Goal: Information Seeking & Learning: Learn about a topic

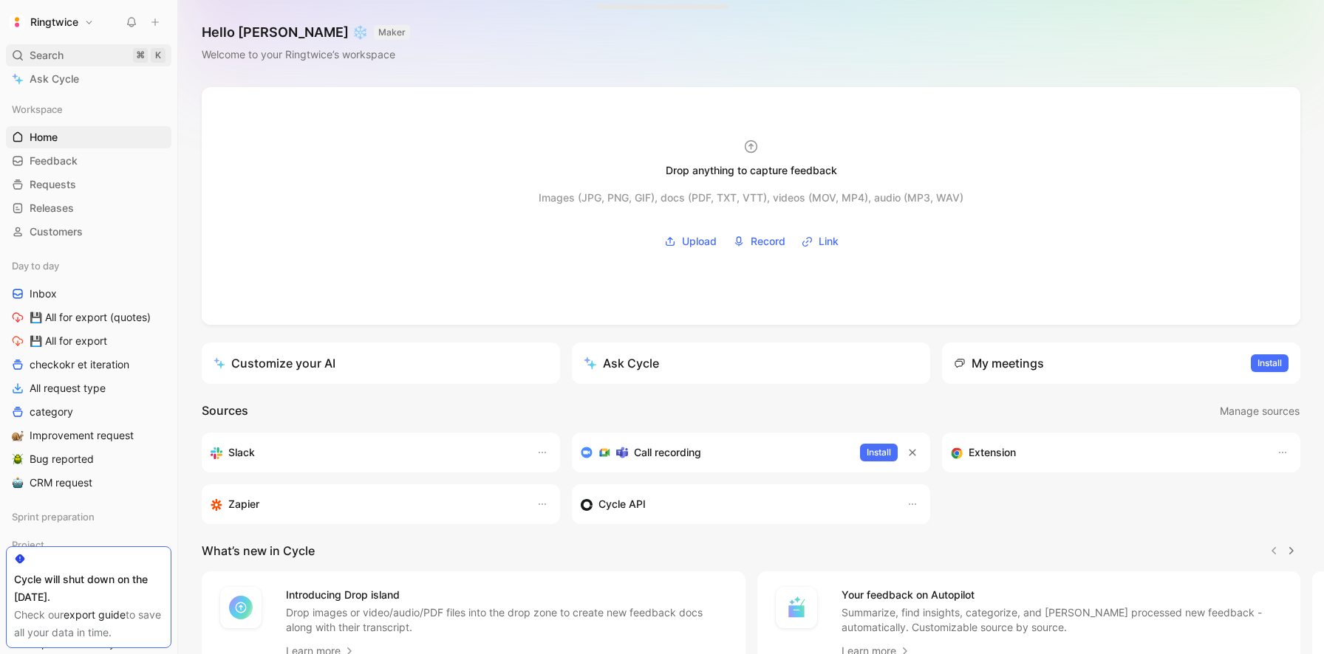
click at [52, 54] on span "Search" at bounding box center [47, 56] width 34 height 18
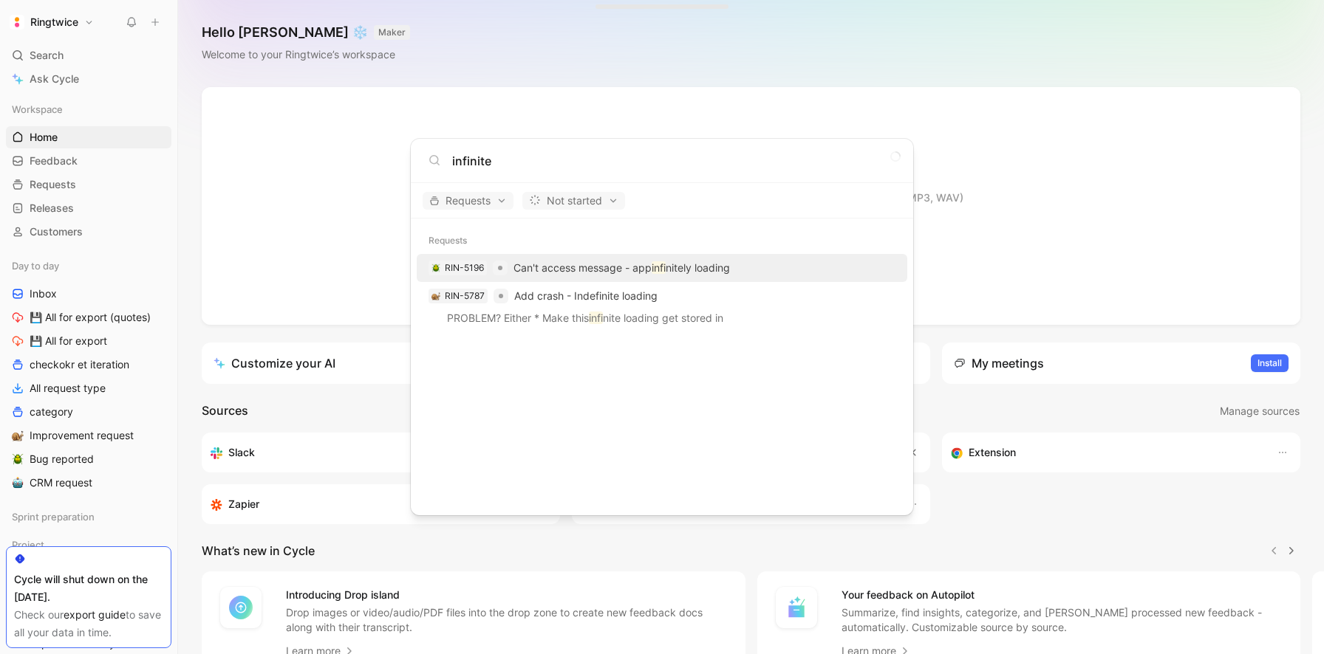
type input "infinite"
click at [607, 270] on p "Can't access message - app infi nitely loading" at bounding box center [621, 268] width 216 height 18
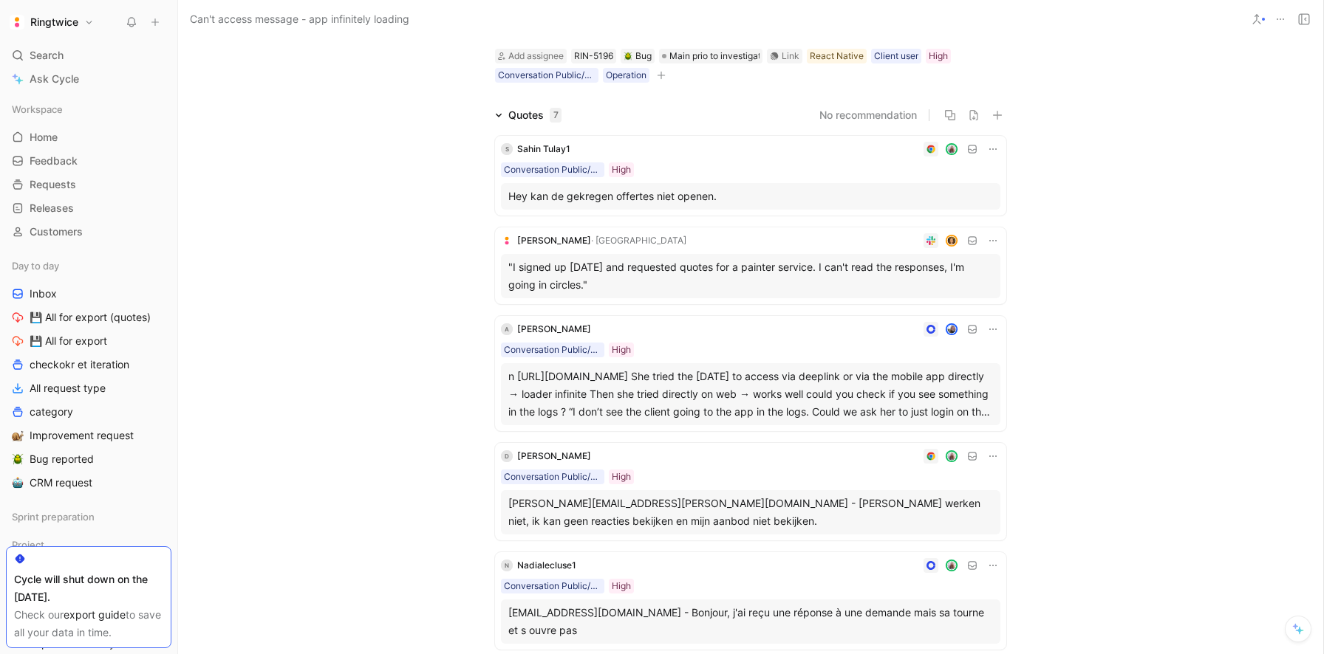
scroll to position [77, 0]
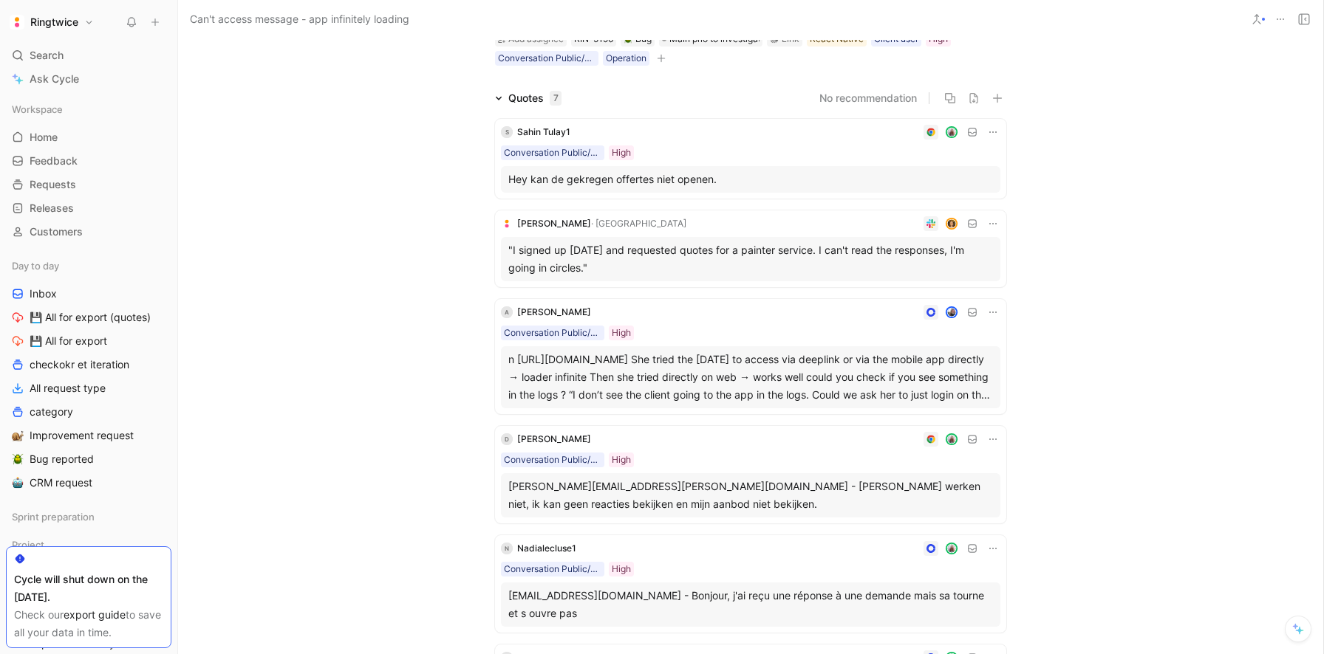
click at [649, 250] on div ""I signed up [DATE] and requested quotes for a painter service. I can't read th…" at bounding box center [750, 259] width 485 height 35
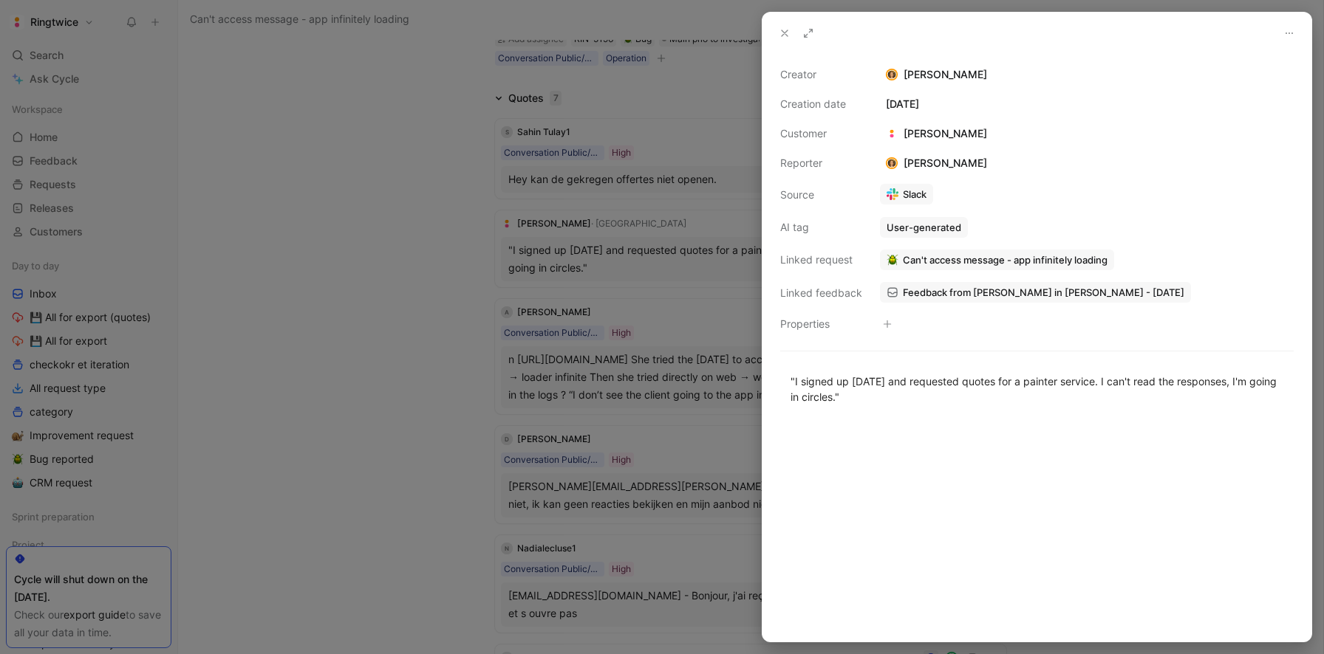
click at [1016, 293] on span "Feedback from [PERSON_NAME] in [PERSON_NAME] - [DATE]" at bounding box center [1043, 292] width 281 height 13
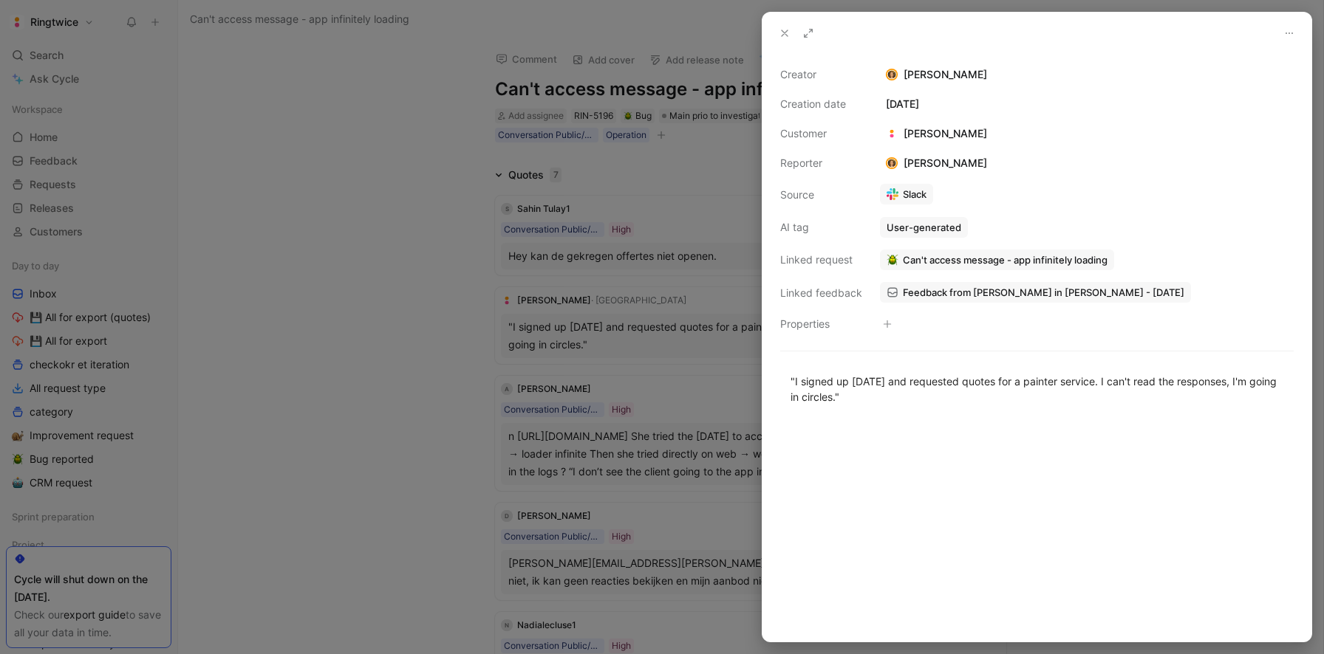
click at [779, 36] on icon at bounding box center [785, 33] width 12 height 12
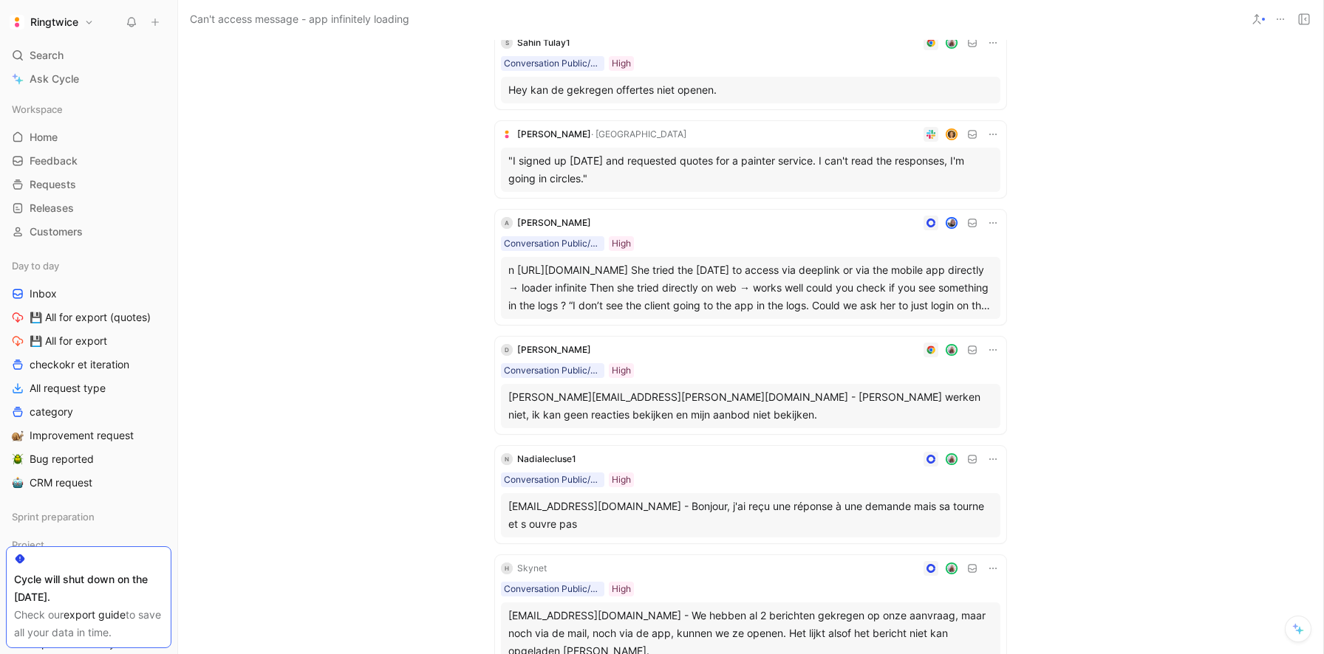
scroll to position [168, 0]
click at [747, 500] on div "[EMAIL_ADDRESS][DOMAIN_NAME] - Bonjour, j'ai reçu une réponse à une demande mai…" at bounding box center [750, 513] width 485 height 35
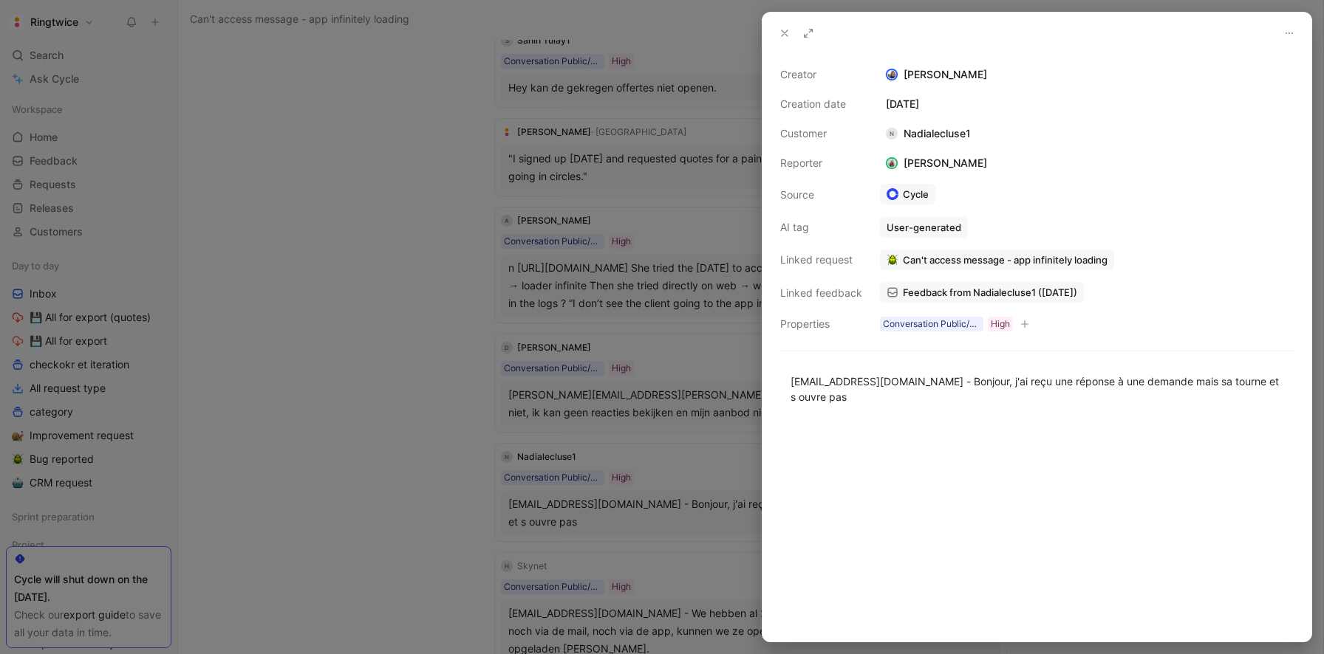
click at [747, 500] on div at bounding box center [662, 327] width 1324 height 654
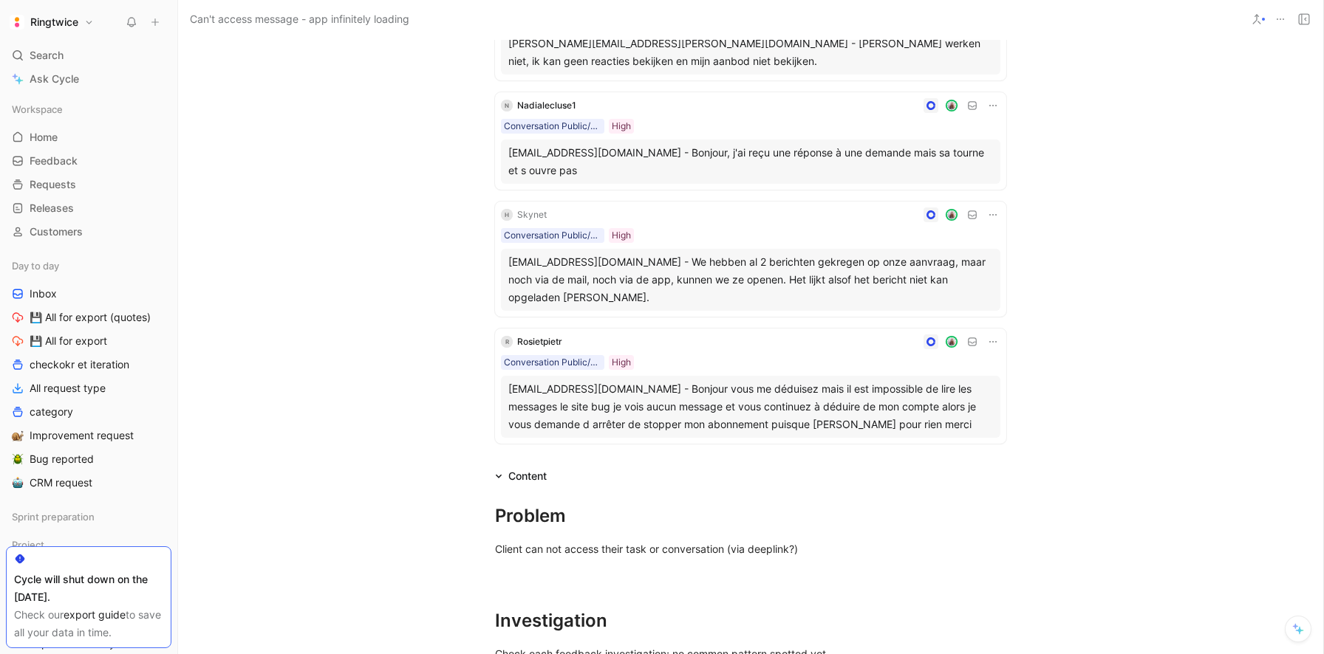
scroll to position [538, 0]
